Goal: Information Seeking & Learning: Learn about a topic

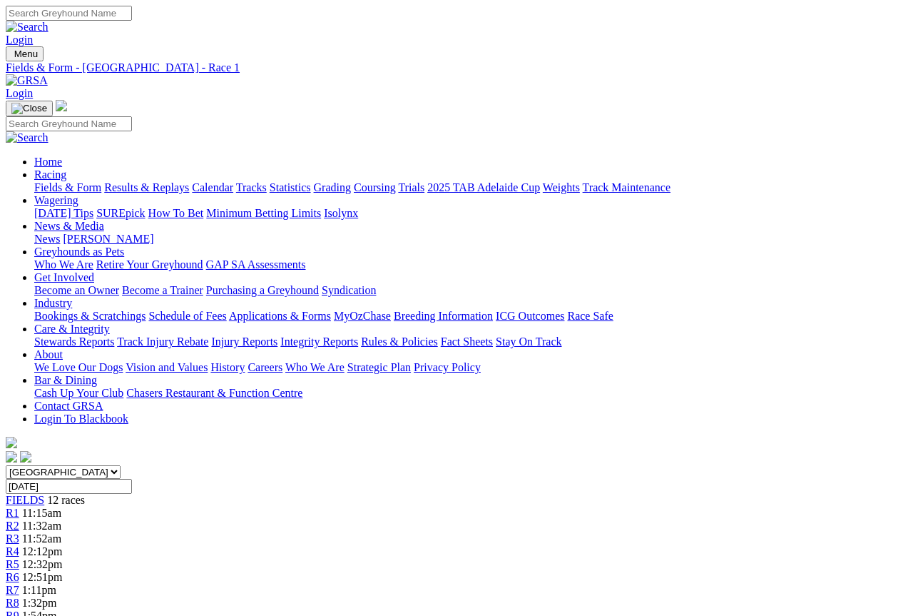
scroll to position [1881, 0]
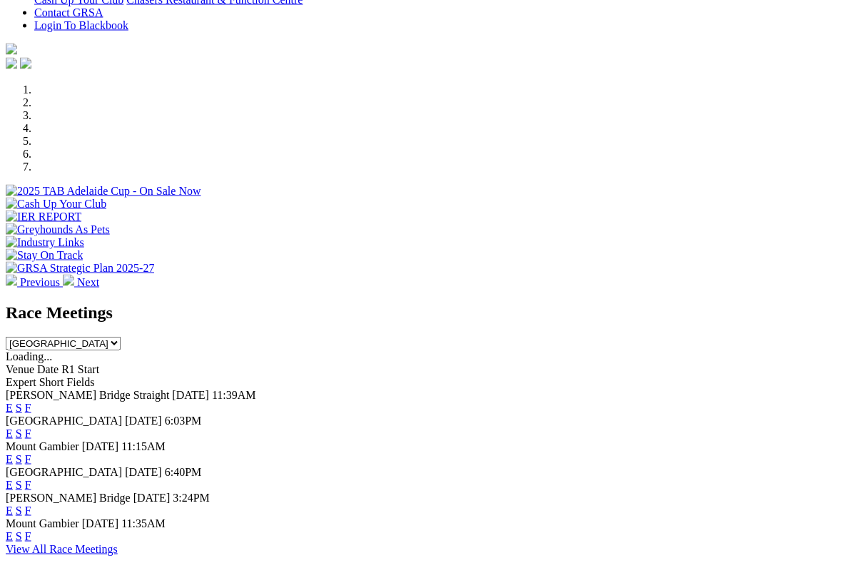
scroll to position [369, 0]
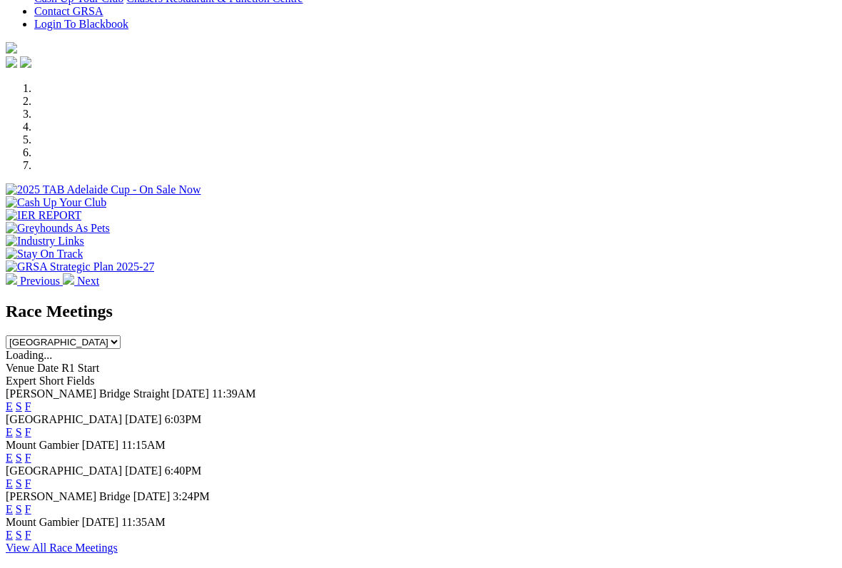
click at [13, 452] on link "E" at bounding box center [9, 458] width 7 height 12
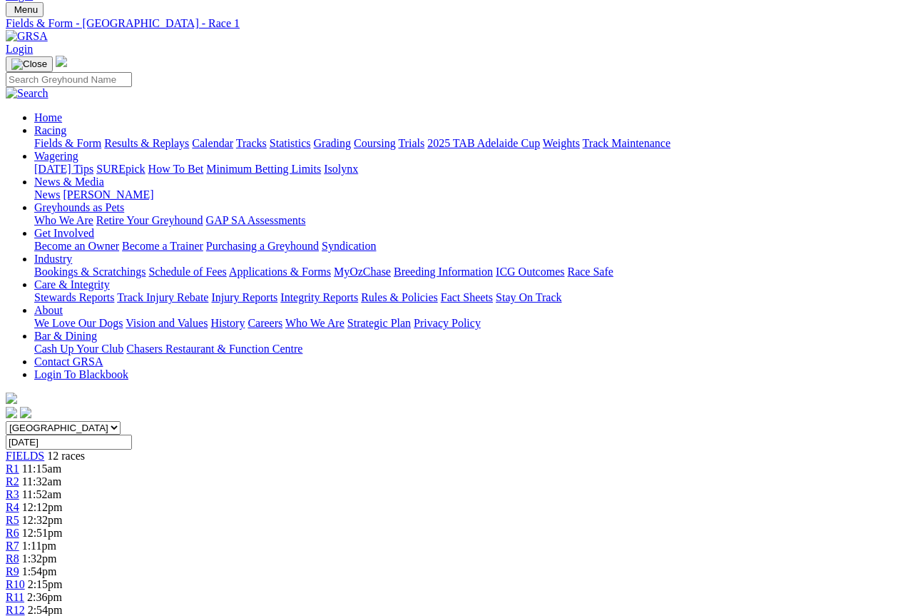
scroll to position [44, 0]
click at [19, 489] on span "R3" at bounding box center [13, 495] width 14 height 12
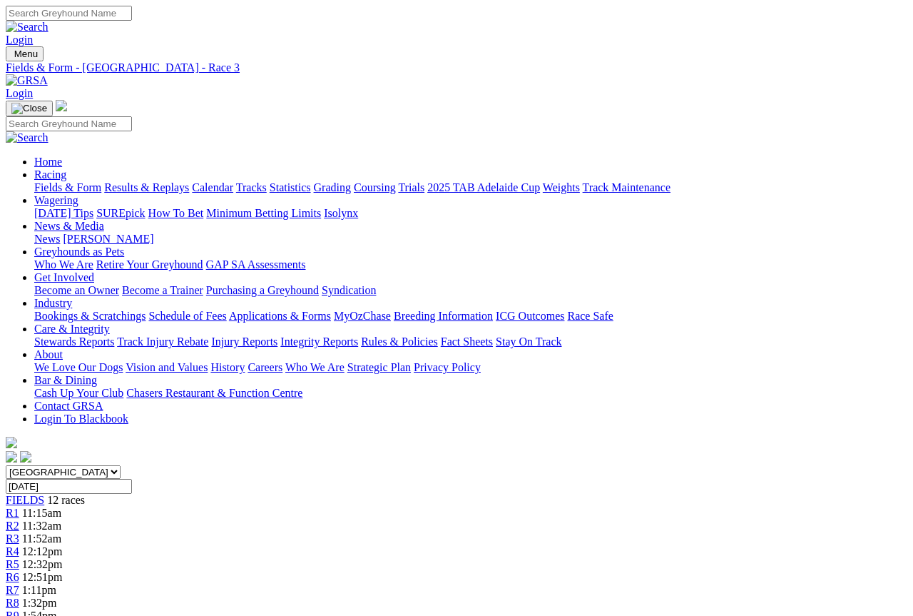
click at [53, 181] on link "Fields & Form" at bounding box center [67, 187] width 67 height 12
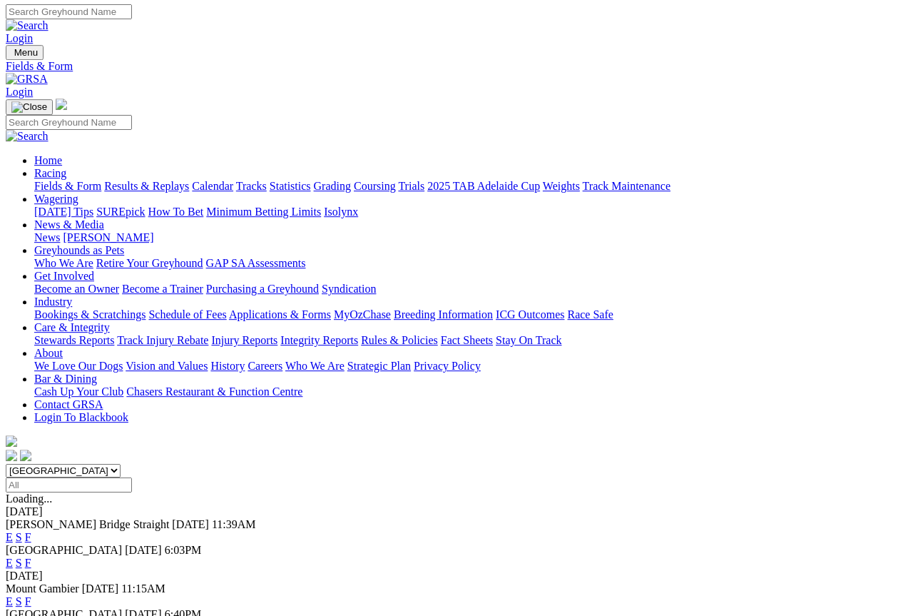
scroll to position [1, 0]
click at [22, 595] on link "S" at bounding box center [19, 601] width 6 height 12
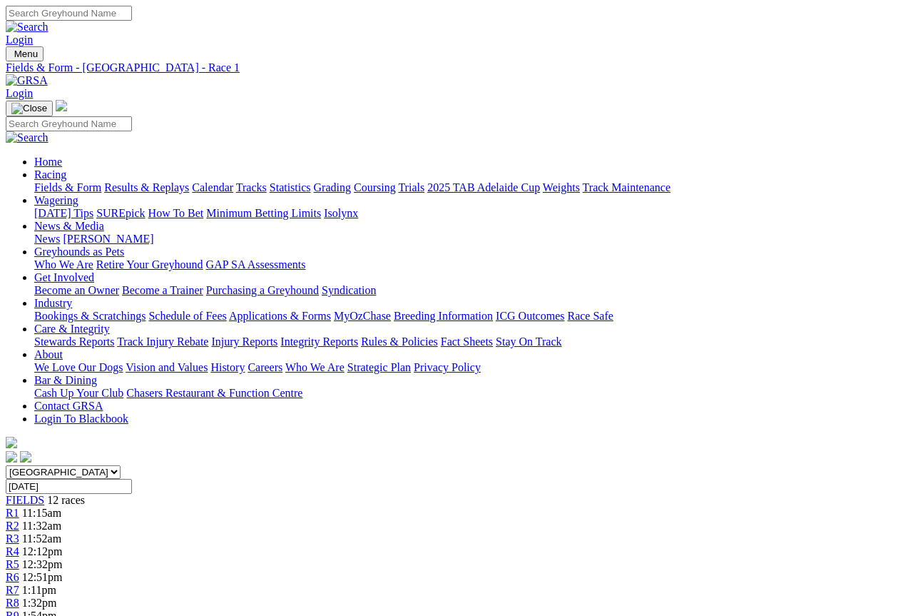
click at [19, 532] on span "R3" at bounding box center [13, 538] width 14 height 12
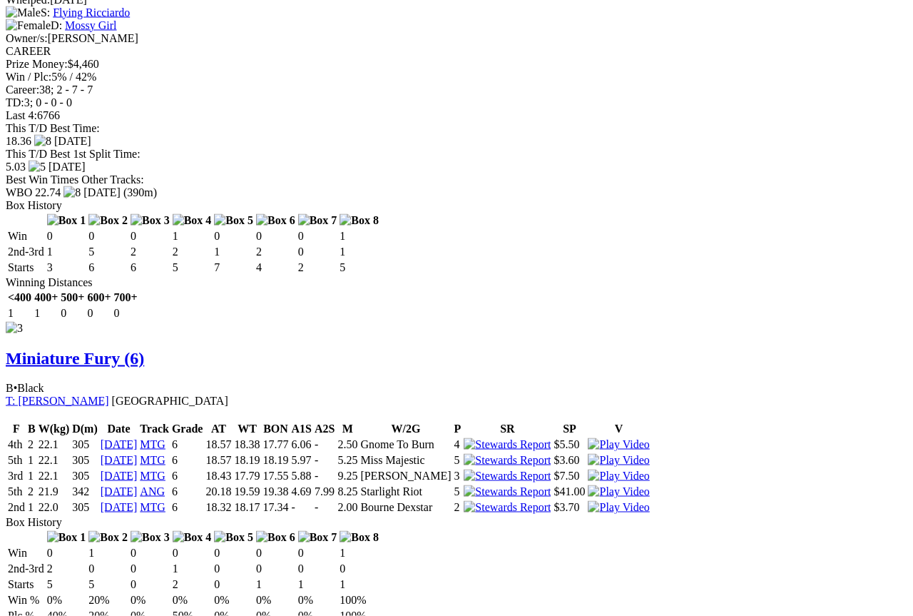
scroll to position [2174, 0]
